Goal: Task Accomplishment & Management: Manage account settings

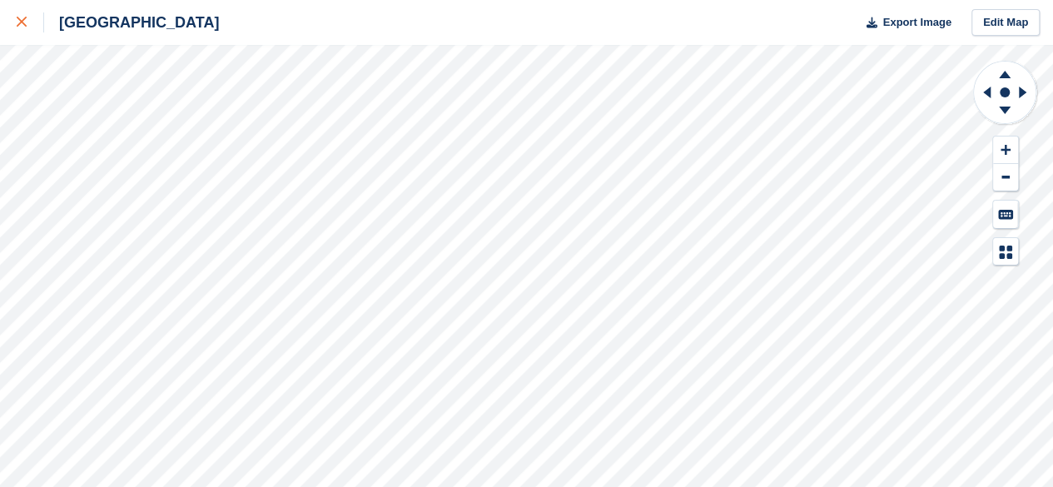
click at [12, 31] on link at bounding box center [22, 22] width 44 height 45
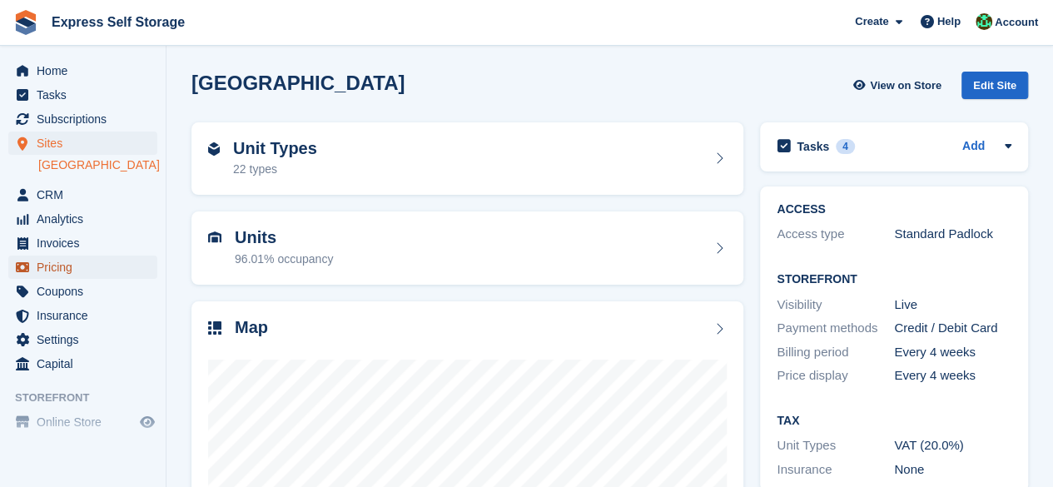
click at [40, 266] on span "Pricing" at bounding box center [87, 267] width 100 height 23
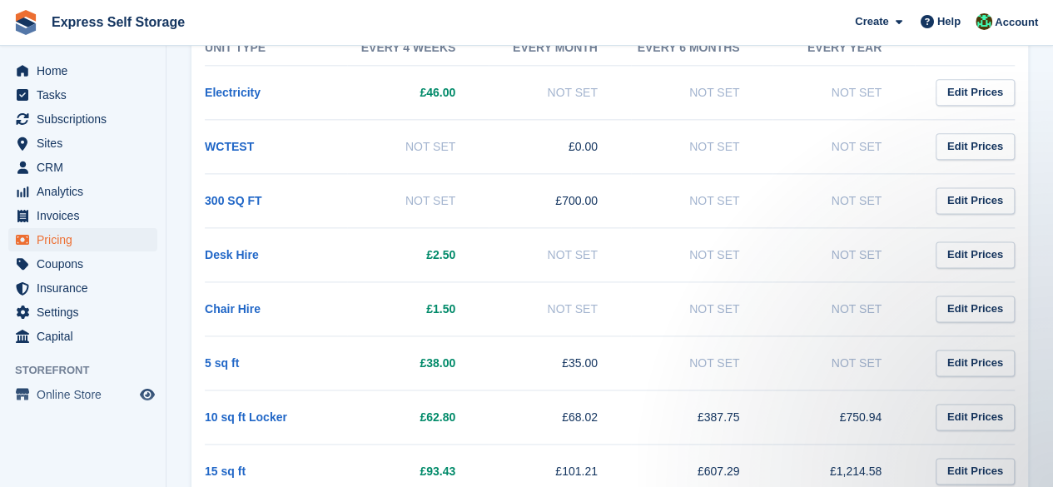
scroll to position [1076, 0]
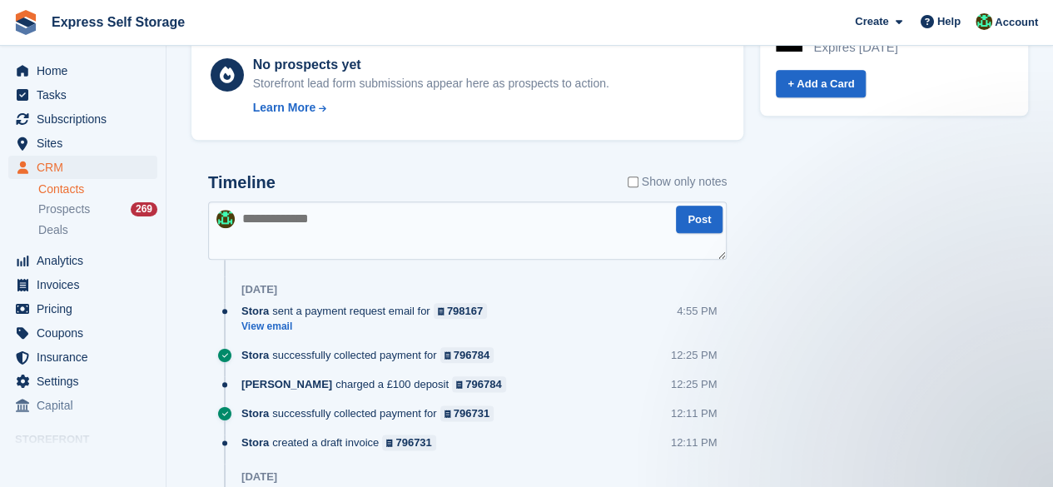
scroll to position [832, 0]
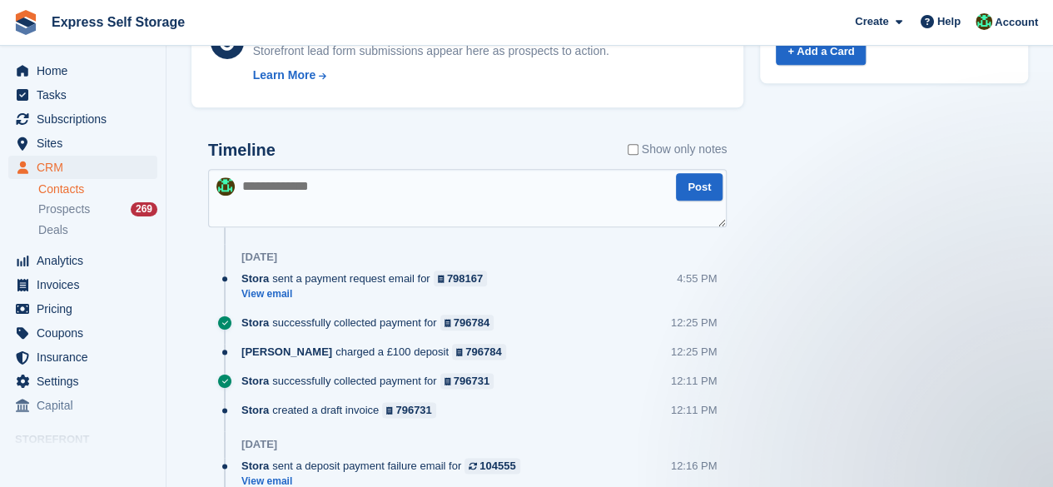
click at [310, 190] on textarea at bounding box center [467, 198] width 519 height 58
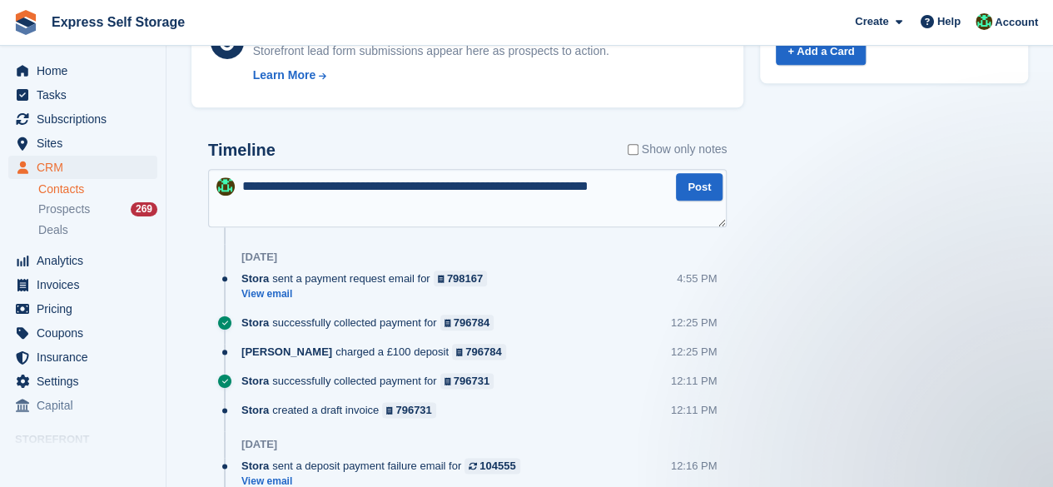
click at [671, 206] on textarea "**********" at bounding box center [467, 198] width 519 height 58
type textarea "**********"
click at [699, 191] on button "Post" at bounding box center [699, 186] width 47 height 27
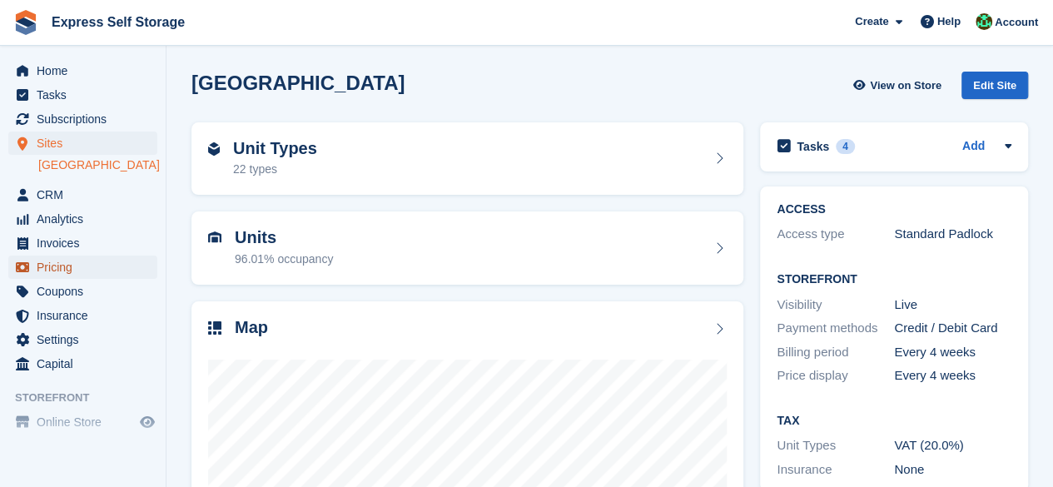
click at [77, 257] on span "Pricing" at bounding box center [87, 267] width 100 height 23
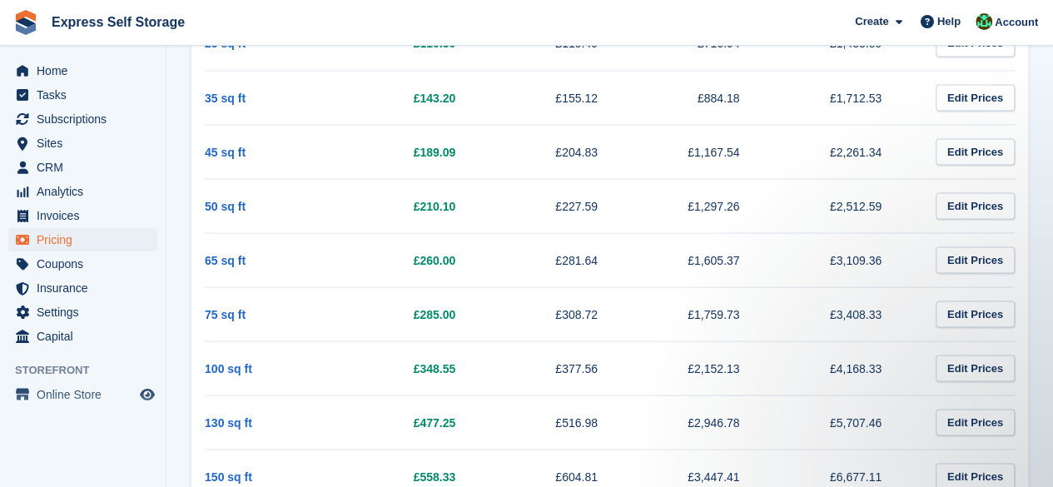
scroll to position [1415, 0]
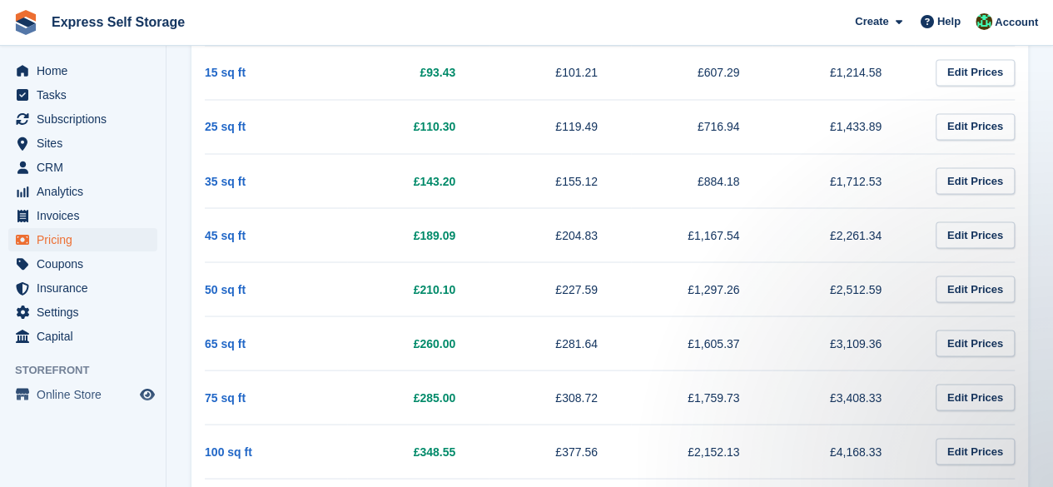
drag, startPoint x: 897, startPoint y: 176, endPoint x: 841, endPoint y: 180, distance: 55.9
click at [841, 180] on td "£1,712.53" at bounding box center [844, 180] width 142 height 54
copy td "1,712.53"
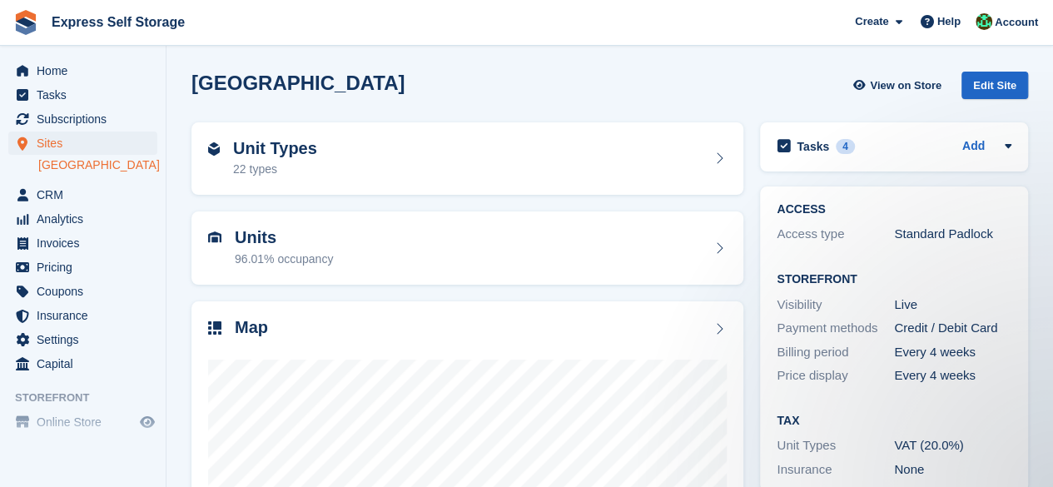
click at [751, 339] on div "Map" at bounding box center [467, 495] width 569 height 405
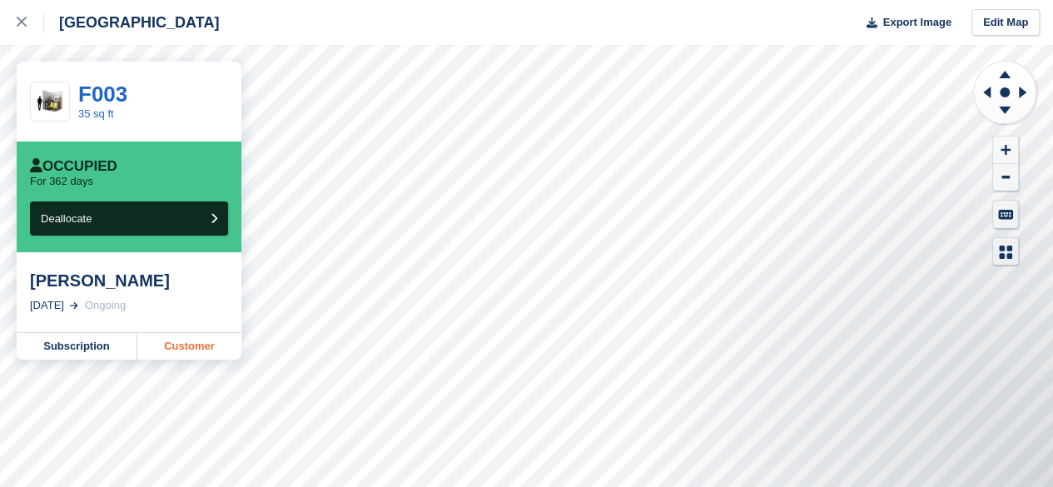
click at [215, 350] on link "Customer" at bounding box center [189, 346] width 104 height 27
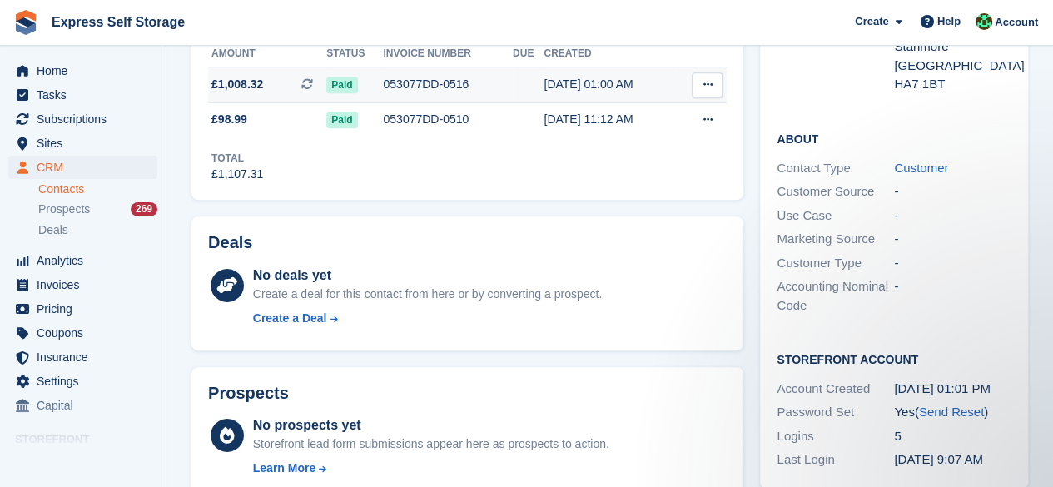
click at [716, 96] on td "Download PDF View on Stripe View Subscription" at bounding box center [701, 85] width 52 height 36
click at [729, 227] on div "Deals No deals yet Create a deal for this contact from here or by converting a …" at bounding box center [467, 283] width 552 height 134
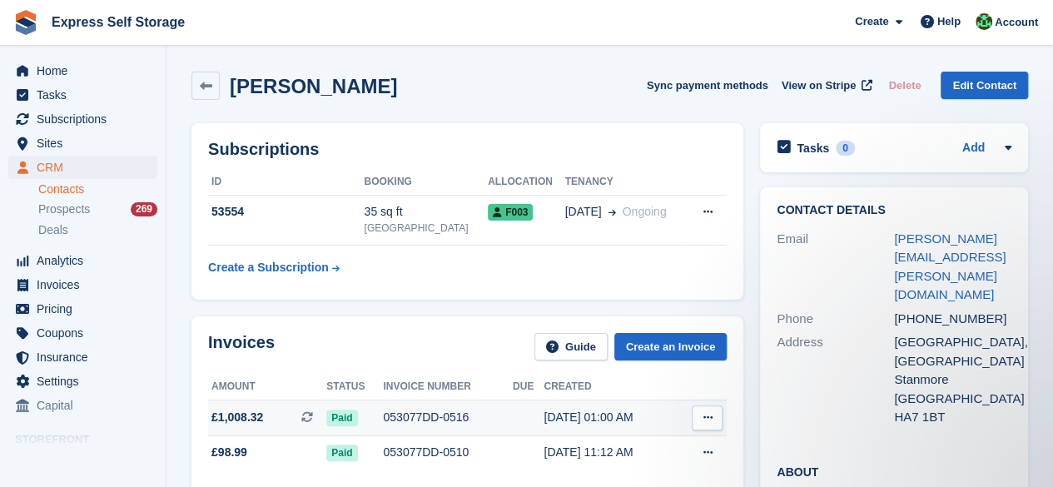
click at [713, 413] on button at bounding box center [707, 417] width 31 height 25
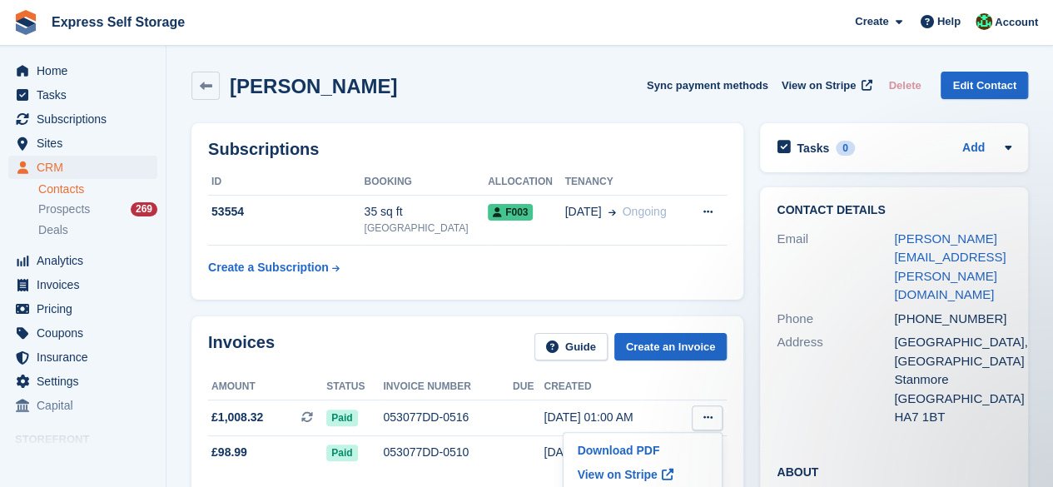
click at [604, 272] on table "ID Booking Allocation Tenancy 53554 35 sq ft North Finchley F003 20 Sep Ongoing" at bounding box center [467, 226] width 519 height 115
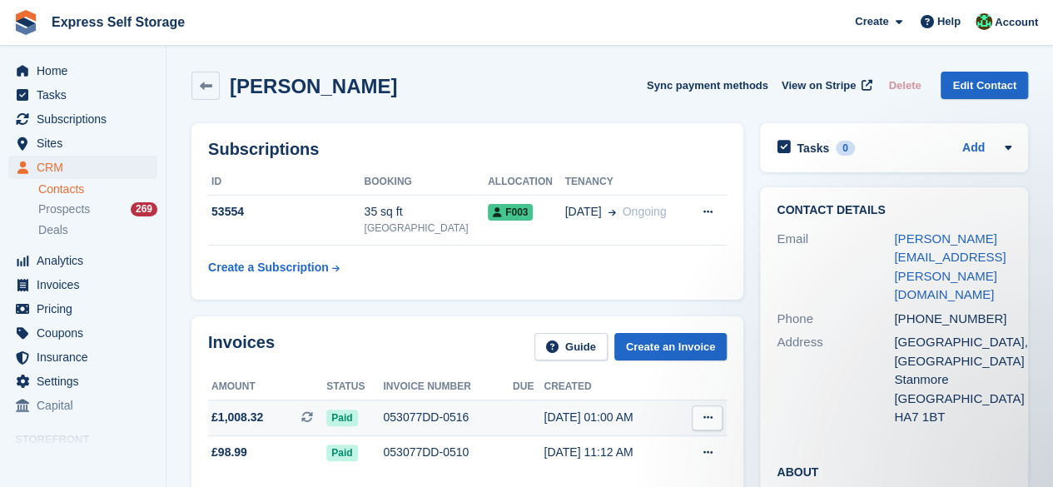
click at [703, 424] on button at bounding box center [707, 417] width 31 height 25
click at [658, 478] on span at bounding box center [668, 475] width 20 height 20
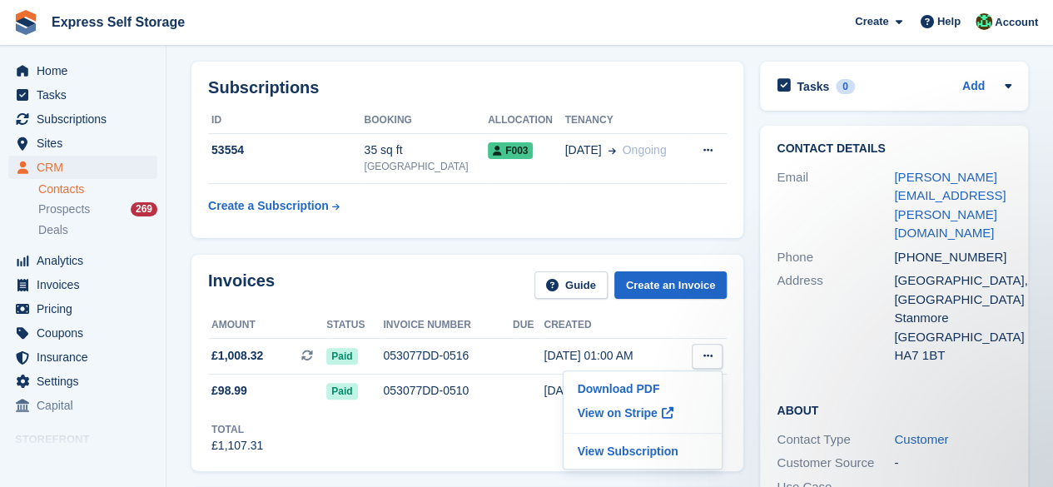
scroll to position [83, 0]
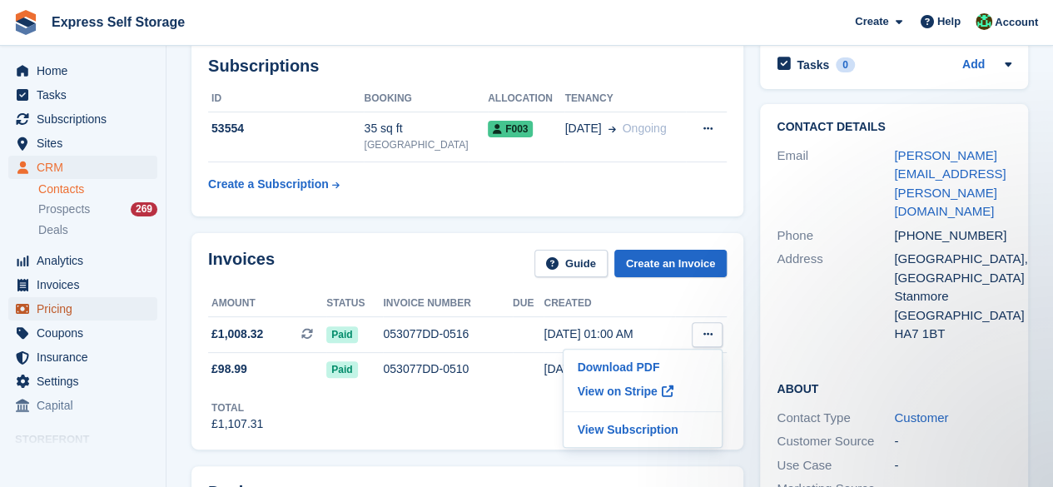
click at [113, 309] on span "Pricing" at bounding box center [87, 308] width 100 height 23
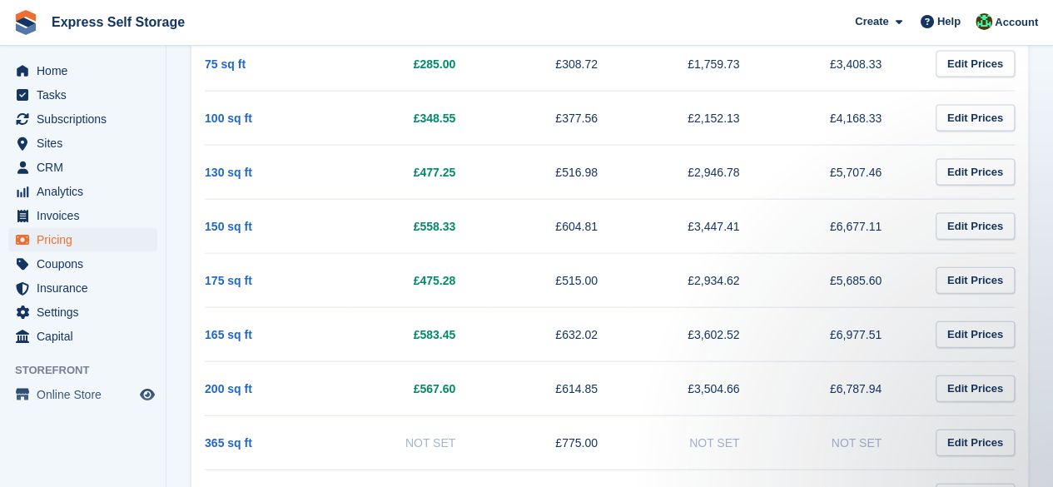
scroll to position [1665, 0]
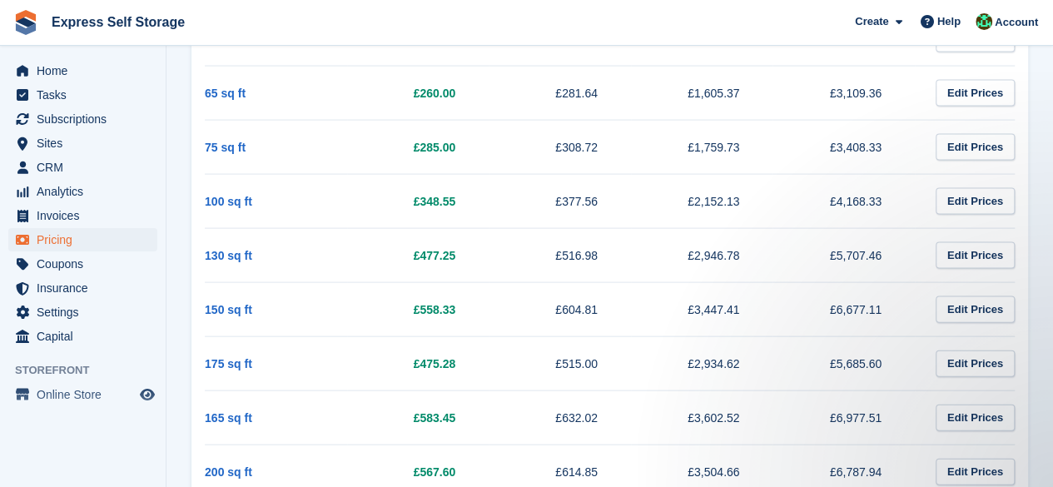
drag, startPoint x: 751, startPoint y: 137, endPoint x: 699, endPoint y: 143, distance: 51.9
click at [699, 143] on td "£1,759.73" at bounding box center [702, 147] width 142 height 54
click at [748, 132] on td "£1,759.73" at bounding box center [702, 147] width 142 height 54
click at [756, 144] on td "£1,759.73" at bounding box center [702, 147] width 142 height 54
click at [736, 142] on td "£1,759.73" at bounding box center [702, 147] width 142 height 54
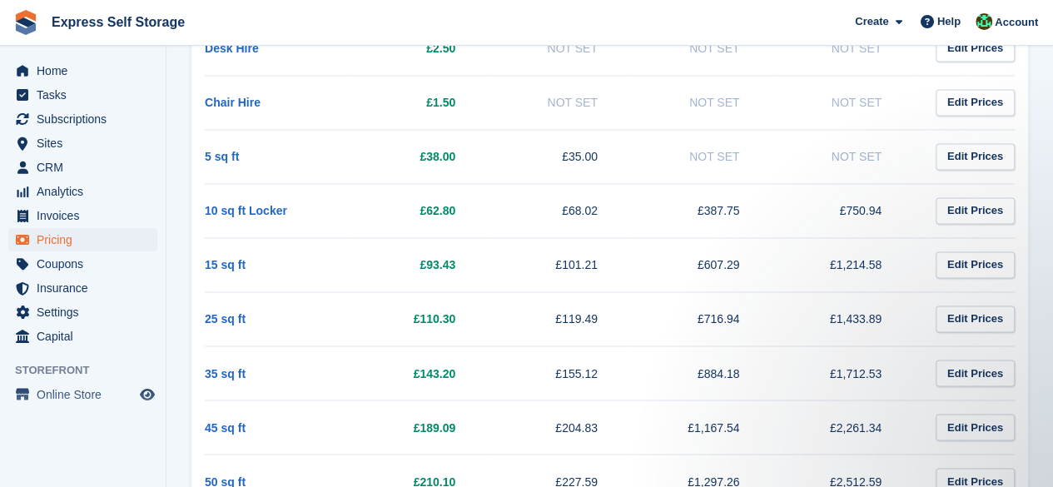
scroll to position [1249, 0]
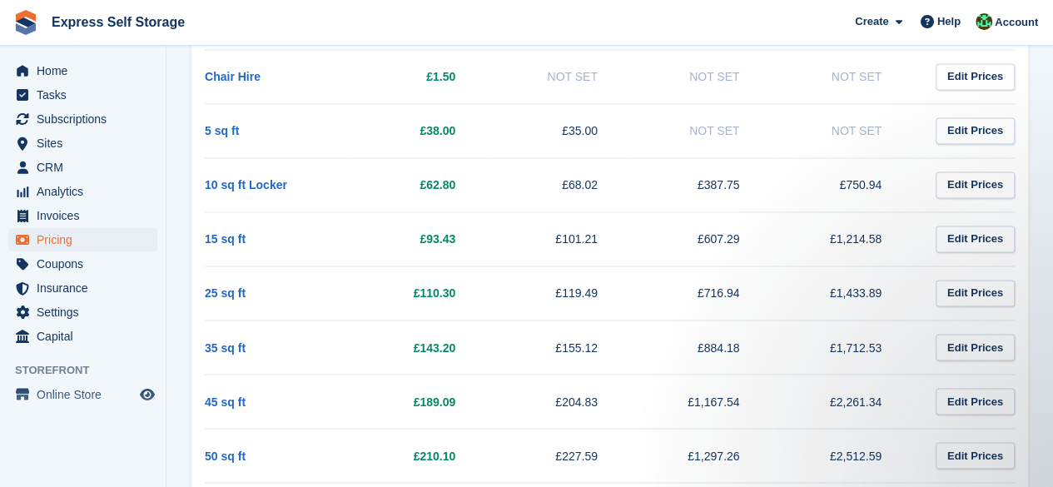
drag, startPoint x: 902, startPoint y: 337, endPoint x: 841, endPoint y: 349, distance: 61.9
click at [841, 349] on td "£1,712.53" at bounding box center [844, 347] width 142 height 54
copy td "1,712.53"
click at [800, 342] on td "£1,712.53" at bounding box center [844, 347] width 142 height 54
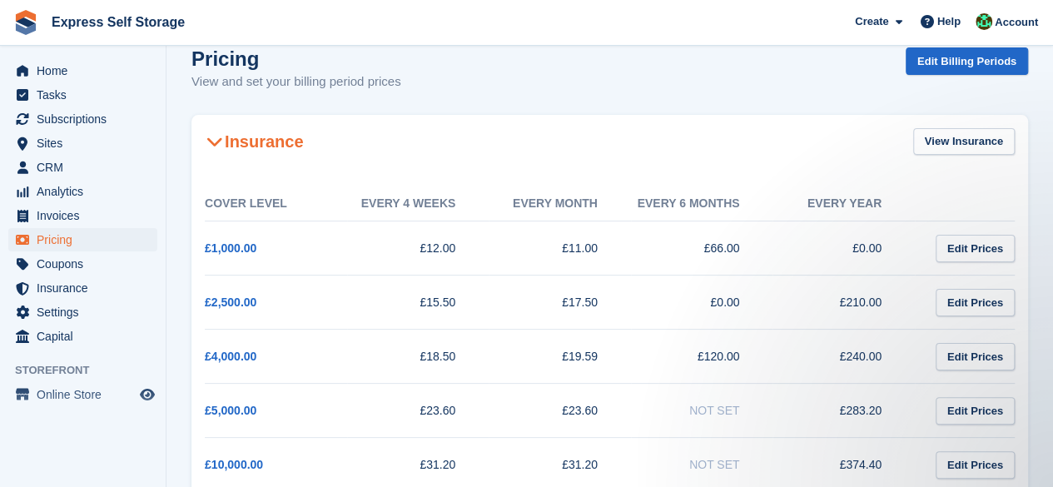
scroll to position [0, 0]
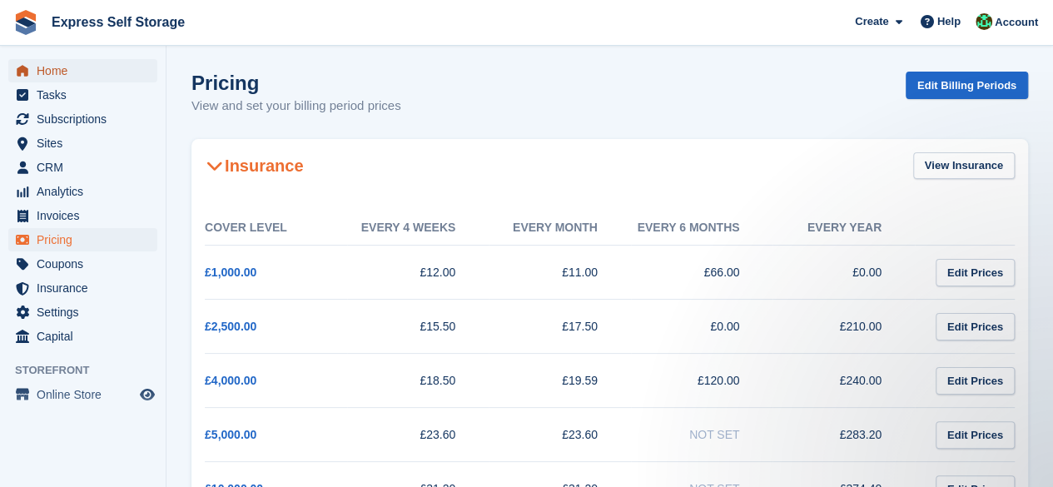
click at [85, 70] on span "Home" at bounding box center [87, 70] width 100 height 23
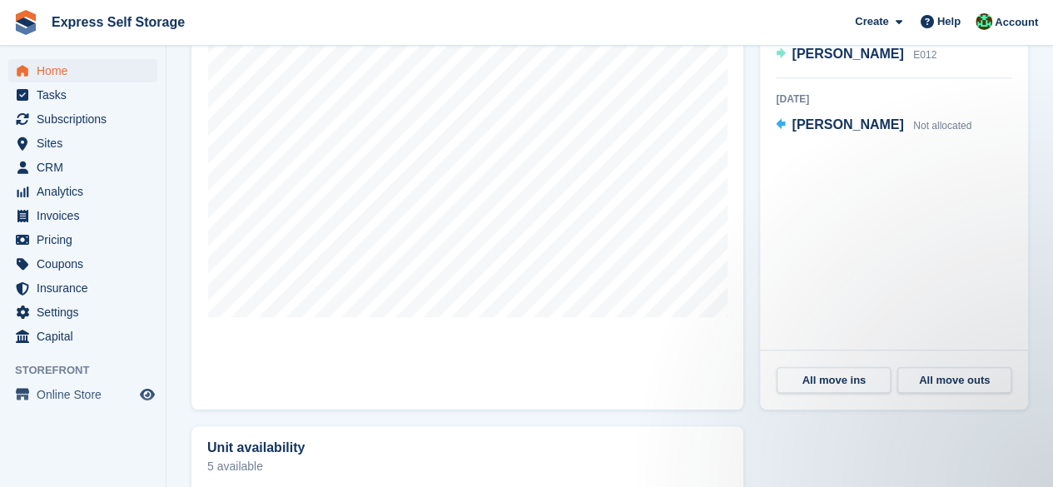
scroll to position [749, 0]
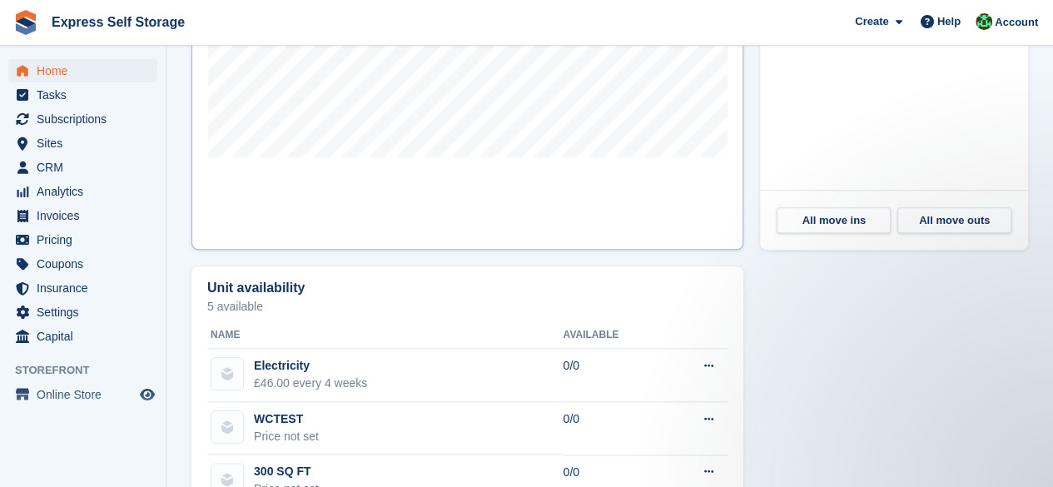
click at [696, 202] on link "Map" at bounding box center [467, 33] width 552 height 433
